Goal: Transaction & Acquisition: Purchase product/service

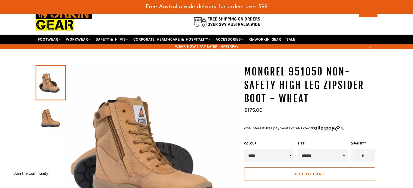
scroll to position [54, 0]
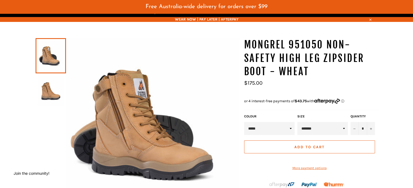
click at [344, 122] on select "**********" at bounding box center [322, 128] width 50 height 13
select select "**********"
click at [297, 122] on select "**********" at bounding box center [322, 128] width 50 height 13
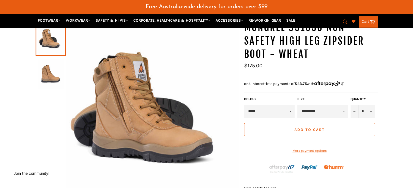
scroll to position [81, 0]
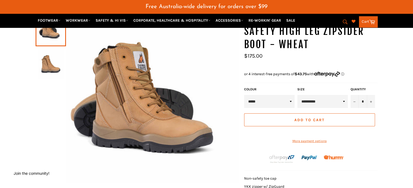
click at [290, 95] on select "*****" at bounding box center [269, 101] width 50 height 13
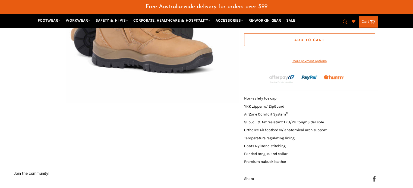
scroll to position [0, 0]
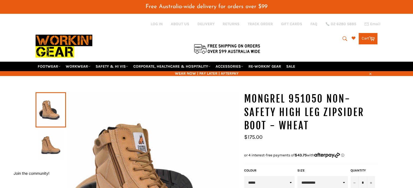
click at [50, 138] on img at bounding box center [50, 145] width 25 height 30
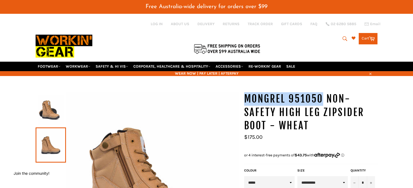
drag, startPoint x: 244, startPoint y: 92, endPoint x: 321, endPoint y: 91, distance: 77.0
click at [321, 92] on h1 "MONGREL 951050 Non-Safety High Leg Zipsider Boot - Wheat" at bounding box center [310, 112] width 133 height 40
copy h1 "MONGREL 951050"
click at [47, 98] on img at bounding box center [50, 110] width 25 height 30
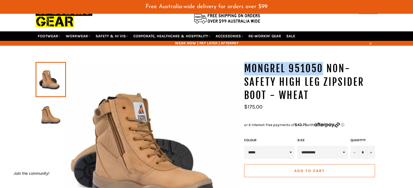
scroll to position [54, 0]
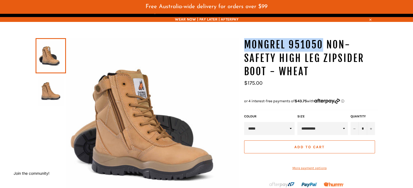
click at [243, 38] on div "MONGREL 951050 Non-Safety High Leg Zipsider Boot - Wheat Sale Regular price $17…" at bounding box center [307, 163] width 139 height 251
click at [316, 39] on h1 "MONGREL 951050 Non-Safety High Leg Zipsider Boot - Wheat" at bounding box center [310, 58] width 133 height 40
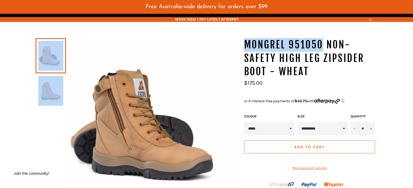
drag, startPoint x: 322, startPoint y: 38, endPoint x: 234, endPoint y: 37, distance: 87.6
click at [234, 38] on div "MONGREL 951050 Non-Safety High Leg Zipsider Boot - Wheat Sale Regular price *" at bounding box center [203, 163] width 347 height 251
click at [308, 39] on h1 "MONGREL 951050 Non-Safety High Leg Zipsider Boot - Wheat" at bounding box center [310, 58] width 133 height 40
click at [319, 38] on h1 "MONGREL 951050 Non-Safety High Leg Zipsider Boot - Wheat" at bounding box center [310, 58] width 133 height 40
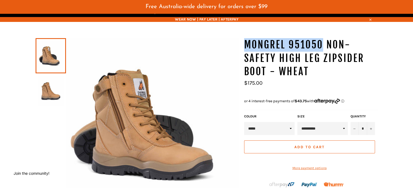
drag, startPoint x: 322, startPoint y: 37, endPoint x: 246, endPoint y: 40, distance: 75.7
click at [246, 40] on h1 "MONGREL 951050 Non-Safety High Leg Zipsider Boot - Wheat" at bounding box center [310, 58] width 133 height 40
copy h1 "MONGREL 951050"
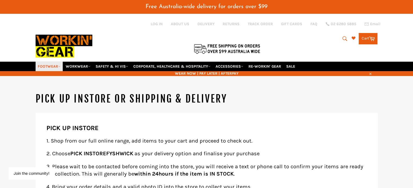
click at [57, 62] on link "FOOTWEAR" at bounding box center [49, 66] width 27 height 9
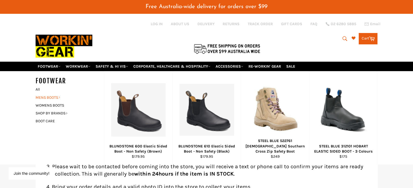
click at [51, 94] on link "MENS BOOTS" at bounding box center [66, 98] width 66 height 8
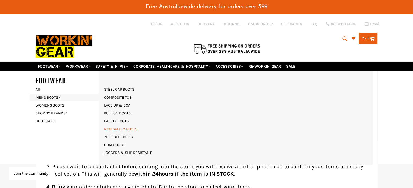
click at [114, 126] on link "NON SAFETY BOOTS" at bounding box center [120, 130] width 39 height 8
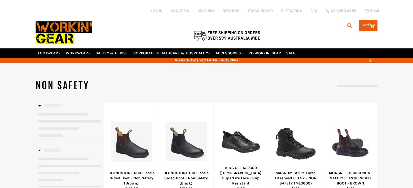
select select "**********"
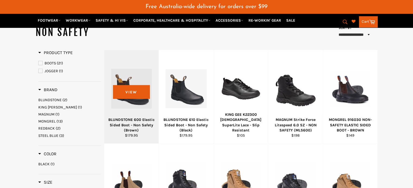
scroll to position [68, 0]
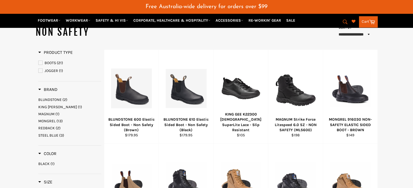
click at [45, 119] on span "MONGREL" at bounding box center [46, 121] width 17 height 5
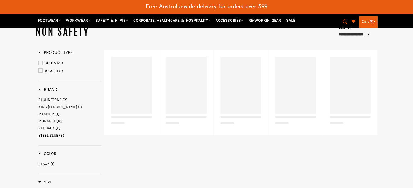
select select "**********"
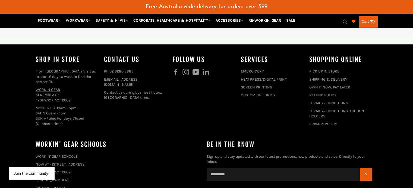
scroll to position [393, 0]
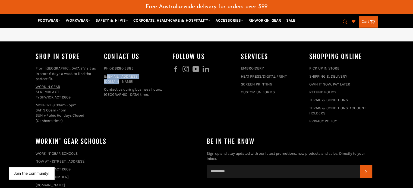
drag, startPoint x: 107, startPoint y: 69, endPoint x: 155, endPoint y: 71, distance: 47.5
click at [155, 74] on p "E: shop@workingear.com.au" at bounding box center [135, 79] width 63 height 11
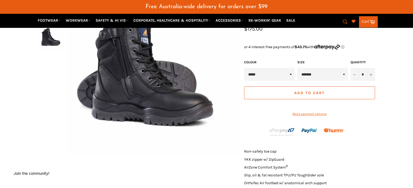
scroll to position [81, 0]
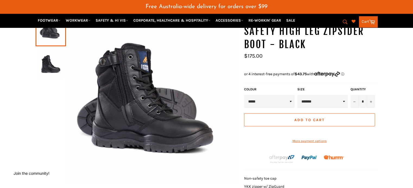
click at [339, 96] on select "**********" at bounding box center [322, 101] width 50 height 13
click at [227, 66] on img at bounding box center [152, 97] width 172 height 172
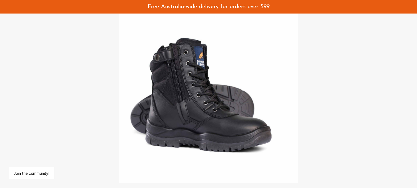
click at [77, 67] on div at bounding box center [208, 94] width 417 height 188
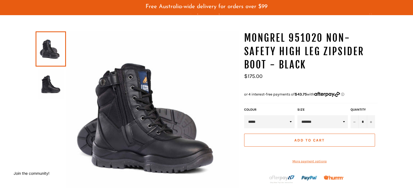
scroll to position [0, 0]
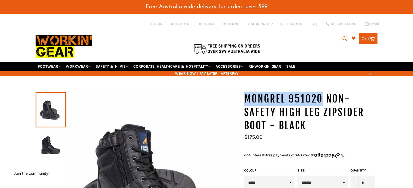
drag, startPoint x: 245, startPoint y: 91, endPoint x: 321, endPoint y: 93, distance: 75.7
click at [321, 93] on h1 "MONGREL 951020 Non-Safety High Leg Zipsider Boot - Black" at bounding box center [310, 112] width 133 height 40
copy h1 "MONGREL 951020"
